Goal: Task Accomplishment & Management: Use online tool/utility

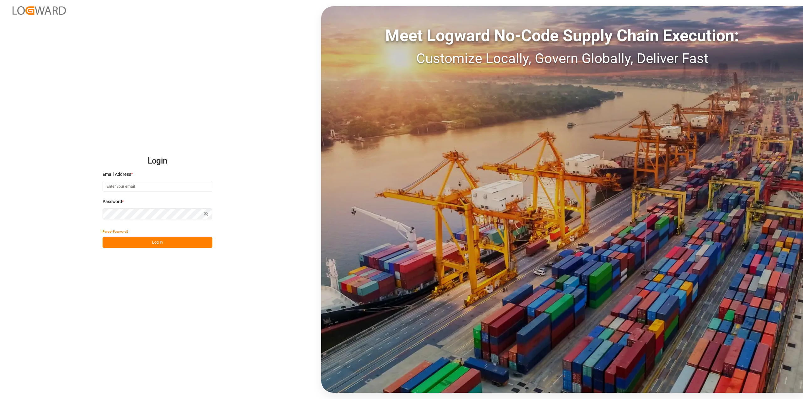
drag, startPoint x: 0, startPoint y: 0, endPoint x: 132, endPoint y: 189, distance: 230.9
click at [132, 189] on input at bounding box center [158, 186] width 110 height 11
click at [155, 186] on input at bounding box center [158, 186] width 110 height 11
type input "[PERSON_NAME][EMAIL_ADDRESS][PERSON_NAME][DOMAIN_NAME]"
click at [174, 244] on button "Log In" at bounding box center [158, 242] width 110 height 11
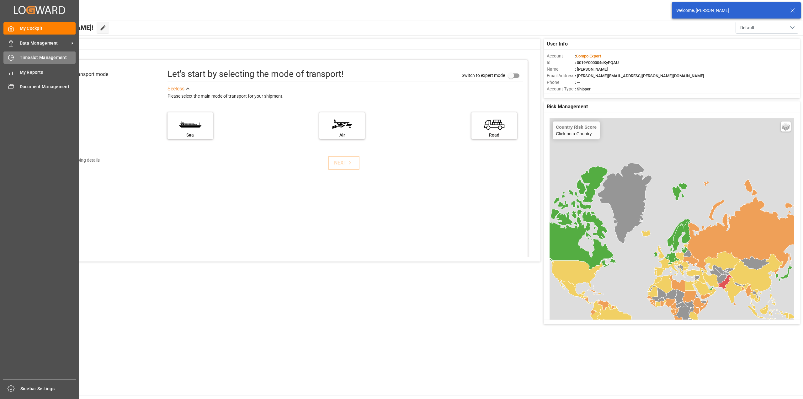
click at [15, 58] on div "Timeslot Management Timeslot Management" at bounding box center [39, 57] width 72 height 12
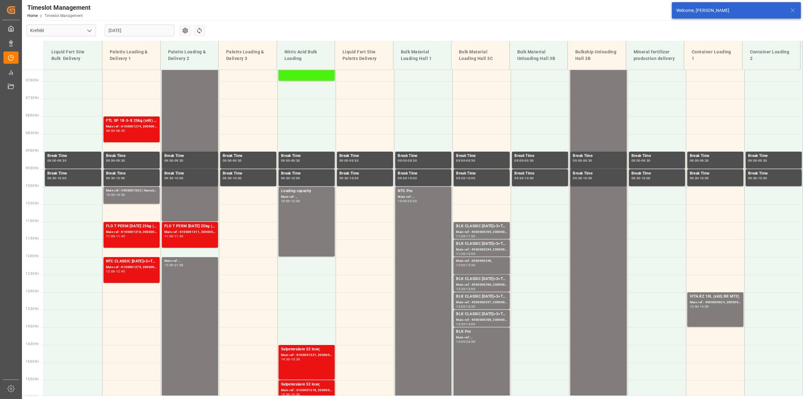
scroll to position [248, 0]
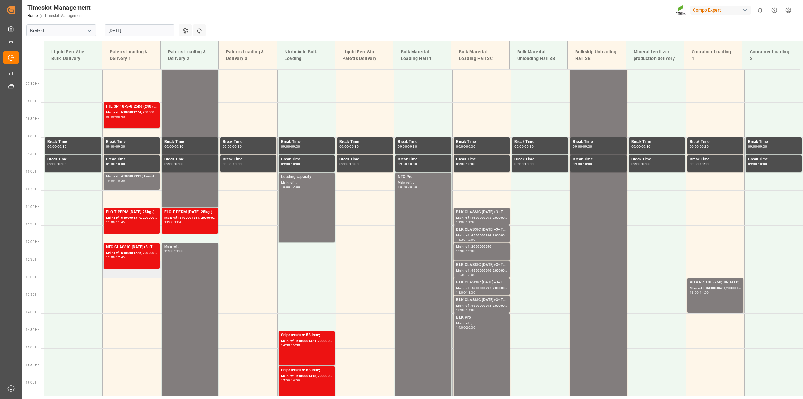
click at [126, 273] on td at bounding box center [131, 269] width 58 height 18
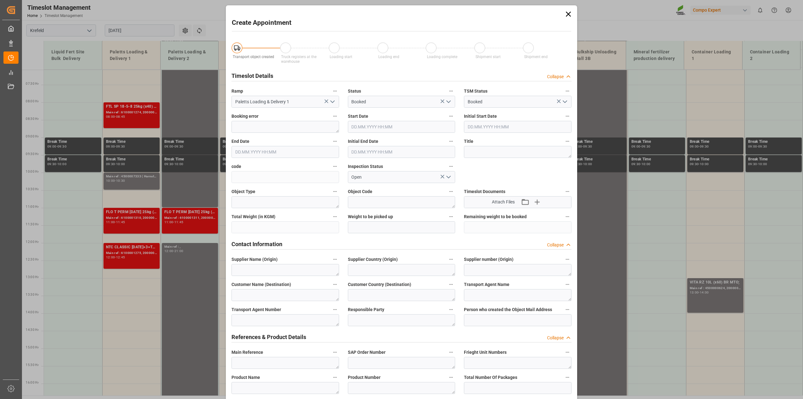
type input "[DATE] 12:30"
type input "[DATE] 13:00"
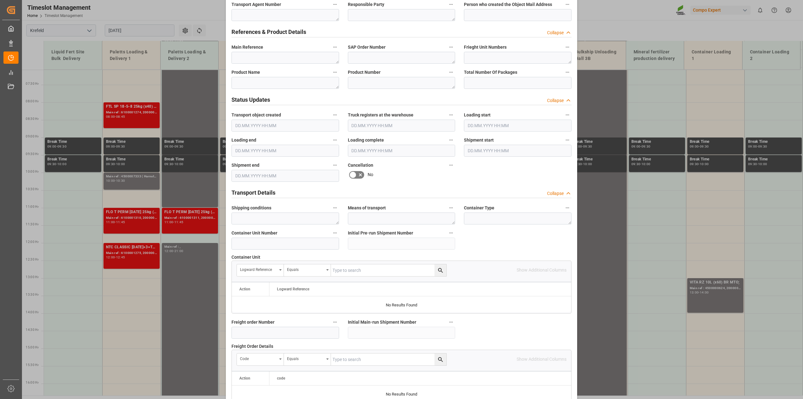
scroll to position [314, 0]
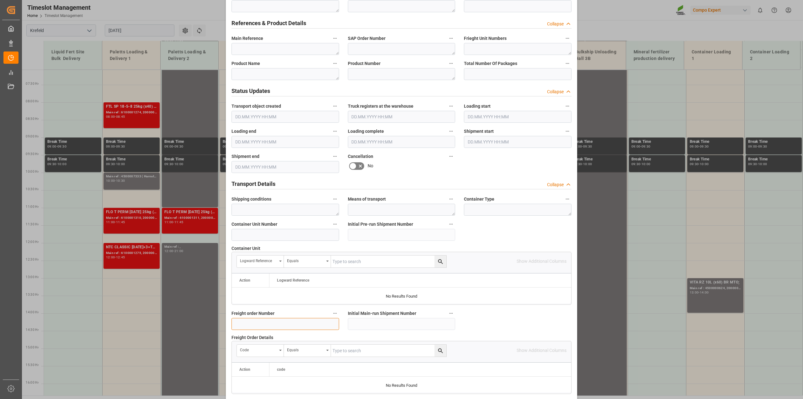
click at [262, 322] on input at bounding box center [286, 324] width 108 height 12
paste input "6100001295"
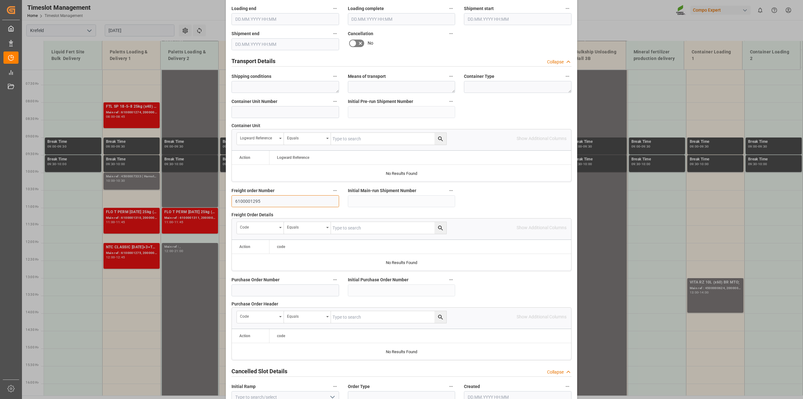
scroll to position [473, 0]
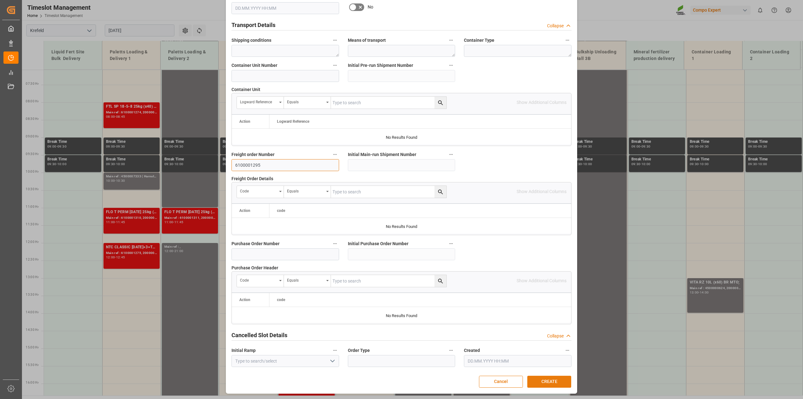
type input "6100001295"
click at [558, 384] on button "CREATE" at bounding box center [549, 382] width 44 height 12
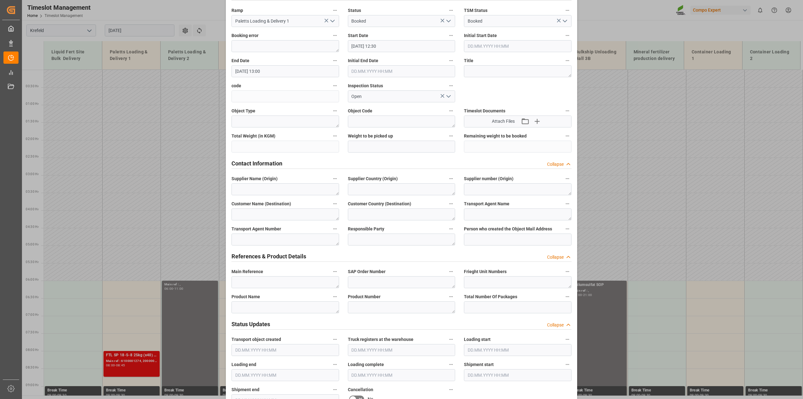
scroll to position [0, 0]
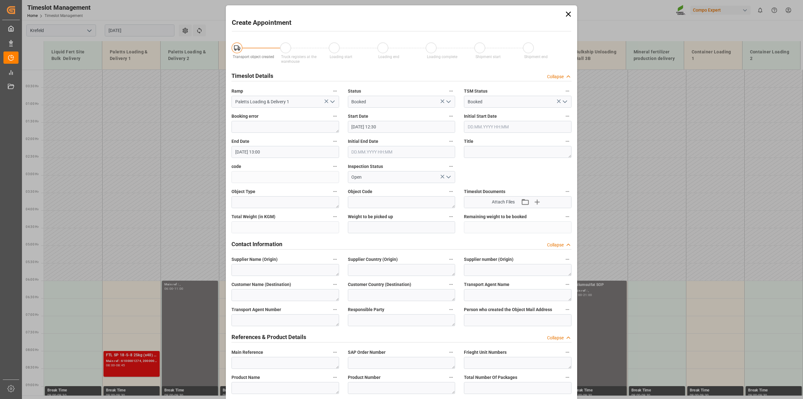
click at [412, 125] on input "[DATE] 12:30" at bounding box center [402, 127] width 108 height 12
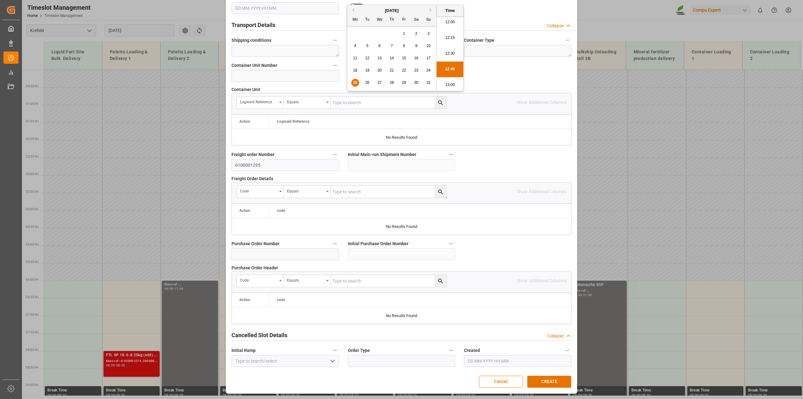
scroll to position [473, 0]
type input "[DATE] 12:45"
click at [548, 382] on button "CREATE" at bounding box center [549, 382] width 44 height 12
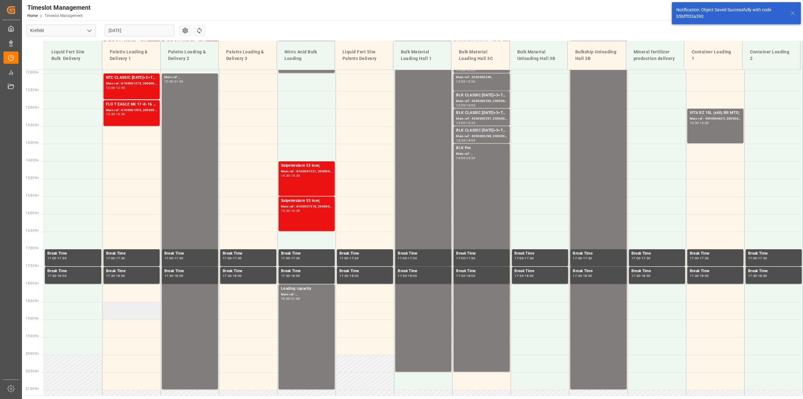
scroll to position [424, 0]
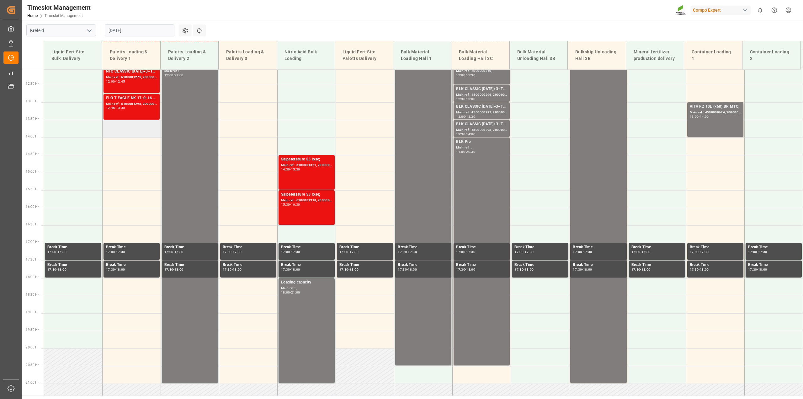
click at [134, 134] on td at bounding box center [131, 129] width 58 height 18
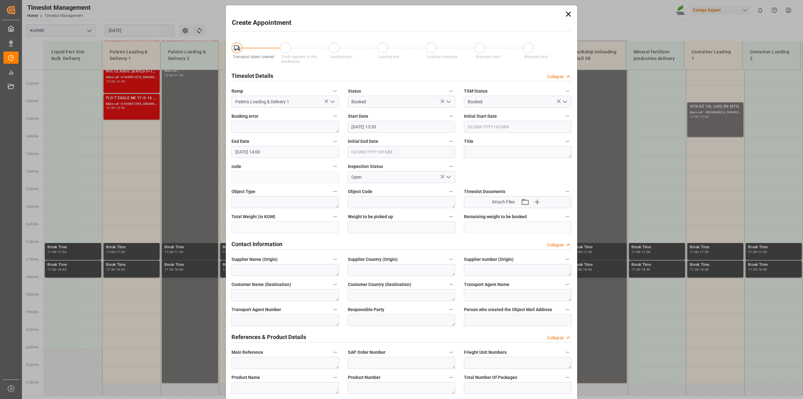
type input "[DATE] 13:30"
type input "[DATE] 14:00"
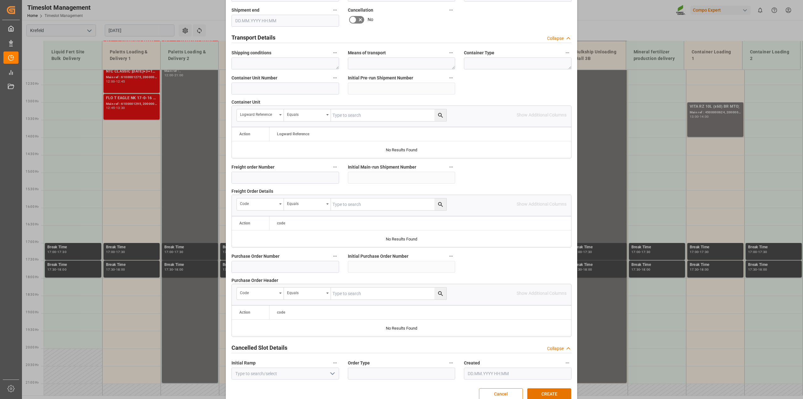
scroll to position [473, 0]
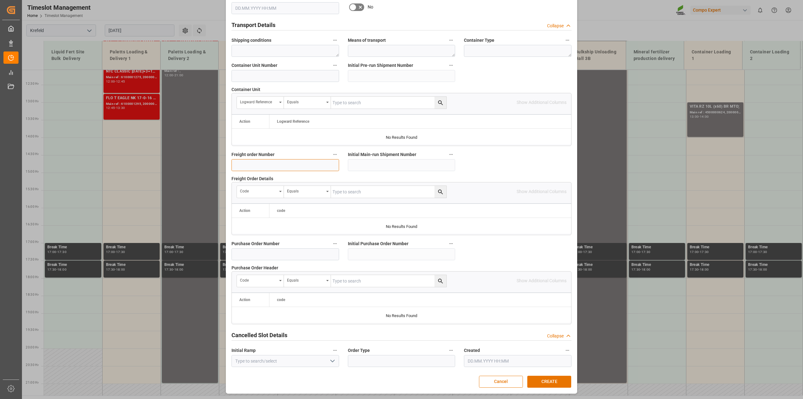
click at [264, 160] on input at bounding box center [286, 165] width 108 height 12
paste input "6100001364"
type input "6100001364"
click at [541, 380] on button "CREATE" at bounding box center [549, 382] width 44 height 12
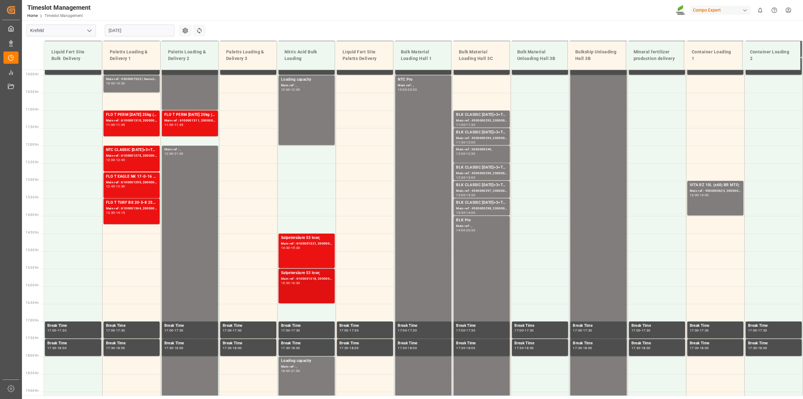
scroll to position [503, 0]
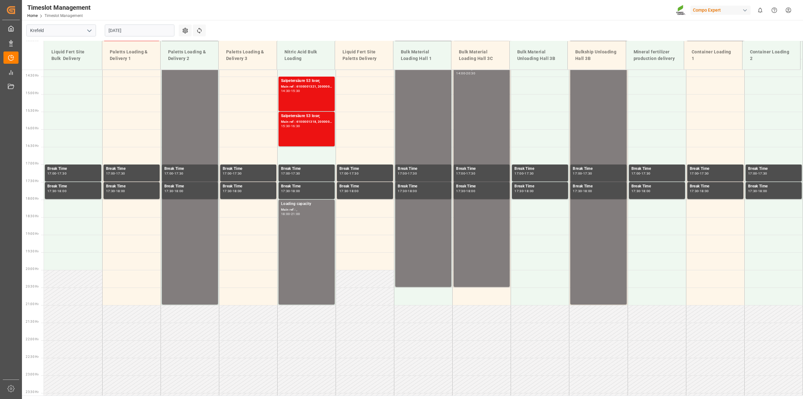
click at [131, 33] on input "[DATE]" at bounding box center [140, 30] width 70 height 12
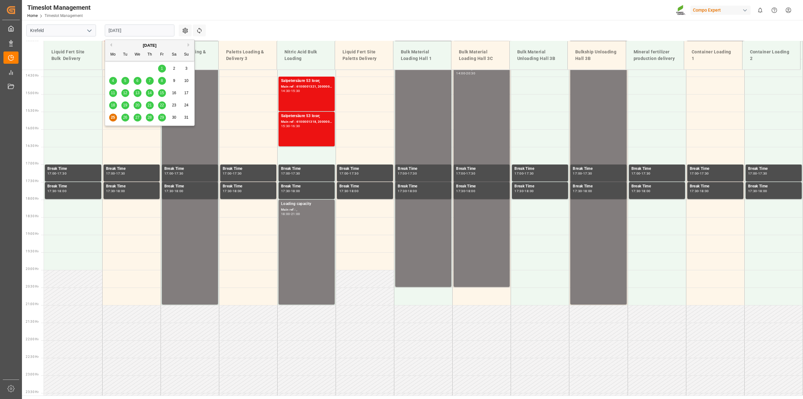
click at [137, 117] on span "27" at bounding box center [137, 117] width 4 height 4
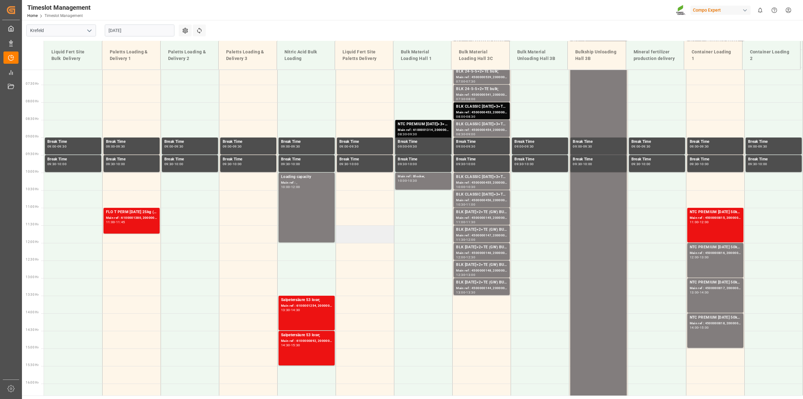
scroll to position [131, 0]
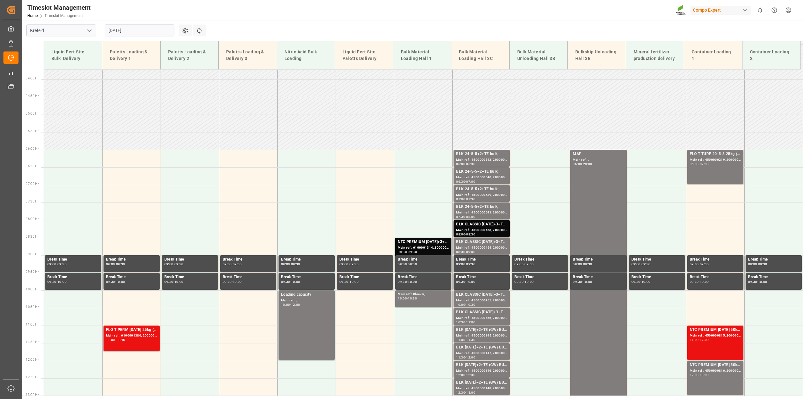
click at [117, 26] on input "[DATE]" at bounding box center [140, 30] width 70 height 12
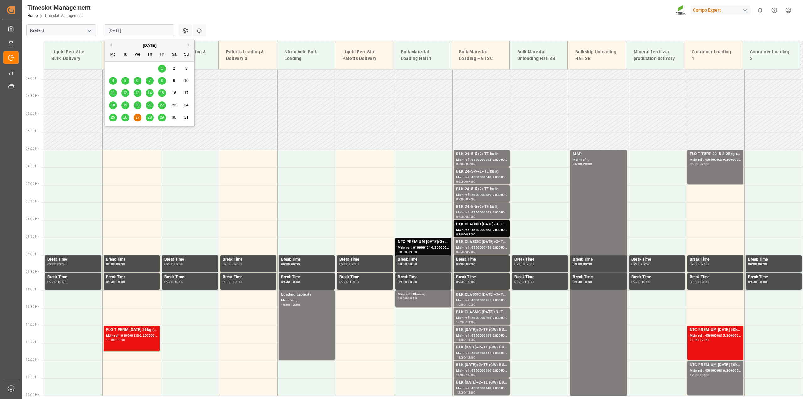
click at [162, 105] on span "22" at bounding box center [162, 105] width 4 height 4
